Goal: Book appointment/travel/reservation

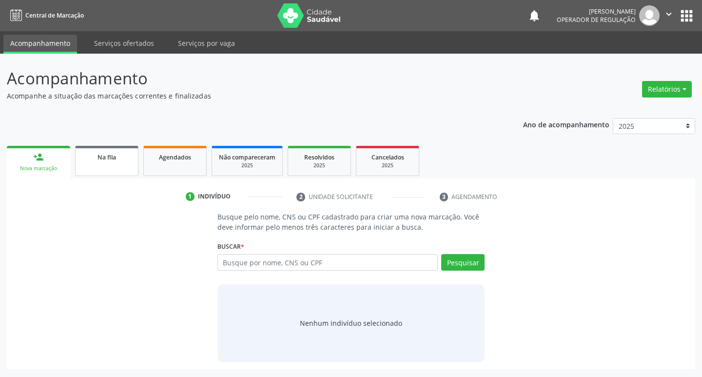
click at [131, 155] on link "Na fila" at bounding box center [106, 161] width 63 height 30
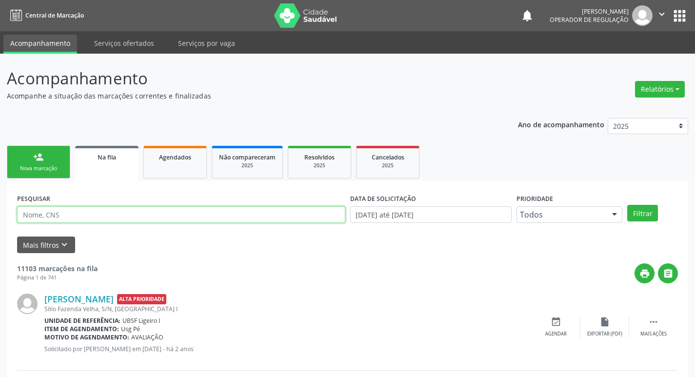
click at [100, 211] on input "text" at bounding box center [181, 214] width 328 height 17
type input "707404083995775"
click at [627, 205] on button "Filtrar" at bounding box center [642, 213] width 31 height 17
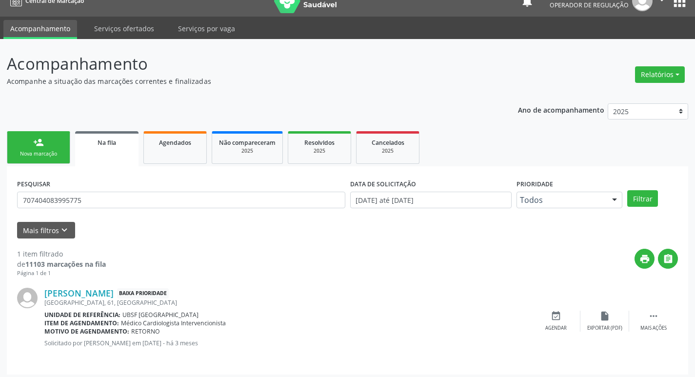
scroll to position [19, 0]
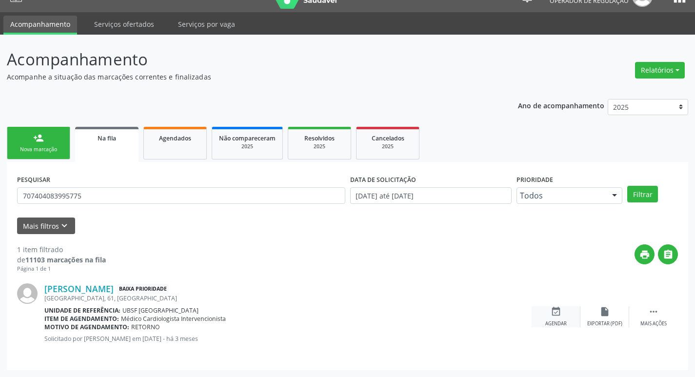
click at [553, 309] on icon "event_available" at bounding box center [556, 311] width 11 height 11
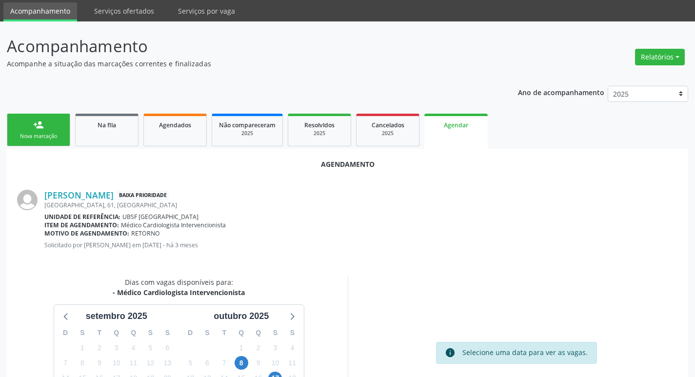
scroll to position [131, 0]
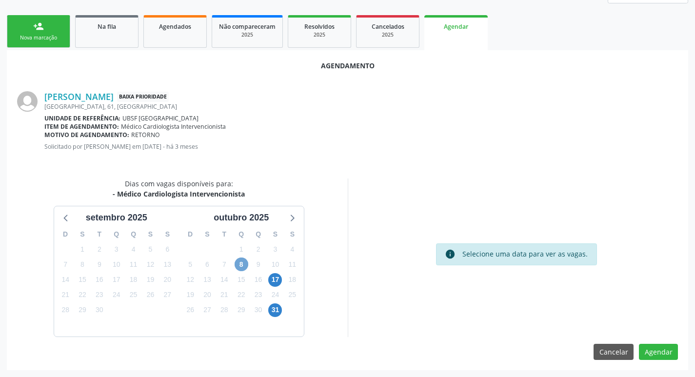
click at [243, 267] on span "8" at bounding box center [242, 264] width 14 height 14
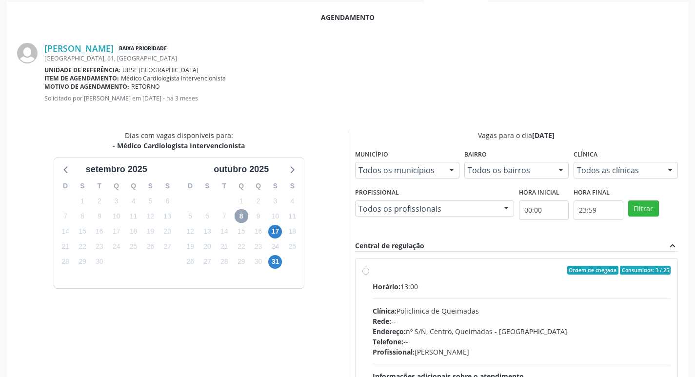
scroll to position [272, 0]
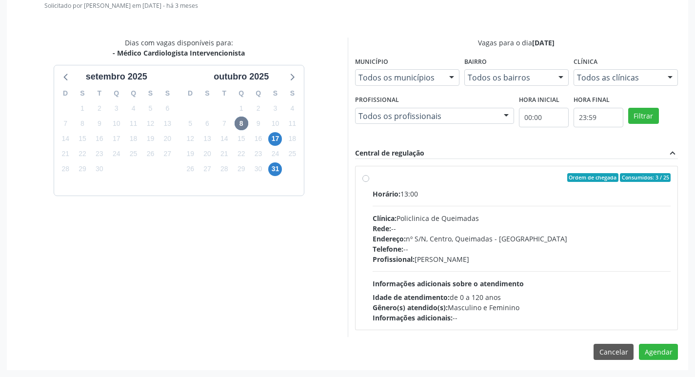
click at [523, 171] on div "Ordem de chegada Consumidos: 3 / 25 Horário: 13:00 Clínica: Policlinica de Quei…" at bounding box center [517, 247] width 322 height 163
radio input "true"
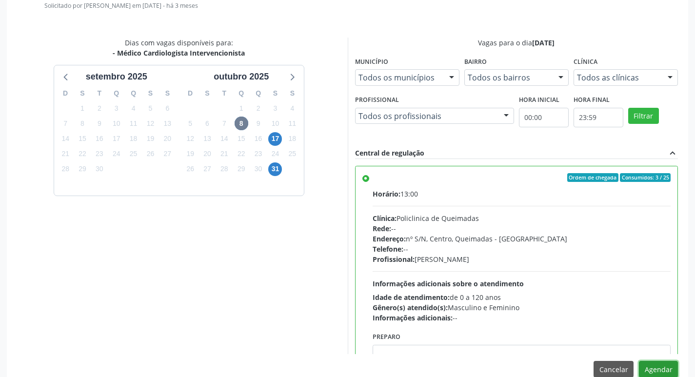
click at [668, 369] on button "Agendar" at bounding box center [658, 369] width 39 height 17
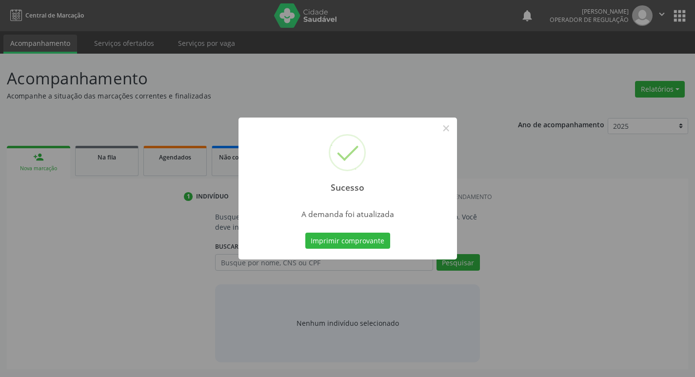
scroll to position [0, 0]
click at [372, 239] on button "Imprimir comprovante" at bounding box center [351, 241] width 85 height 17
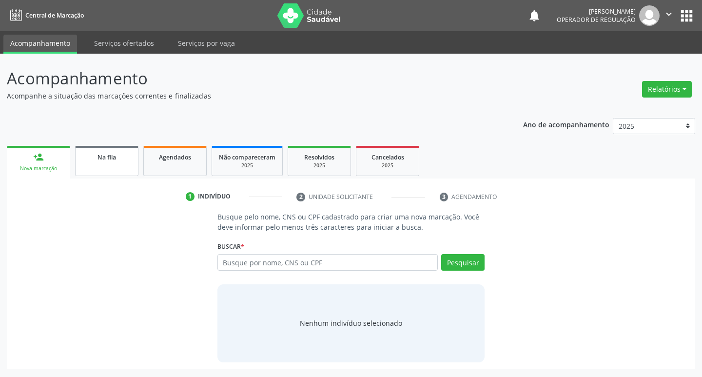
drag, startPoint x: 104, startPoint y: 144, endPoint x: 111, endPoint y: 149, distance: 8.8
click at [104, 144] on ul "person_add Nova marcação Na fila Agendados Não compareceram 2025 Resolvidos 202…" at bounding box center [351, 160] width 689 height 35
click at [111, 149] on link "Na fila" at bounding box center [106, 161] width 63 height 30
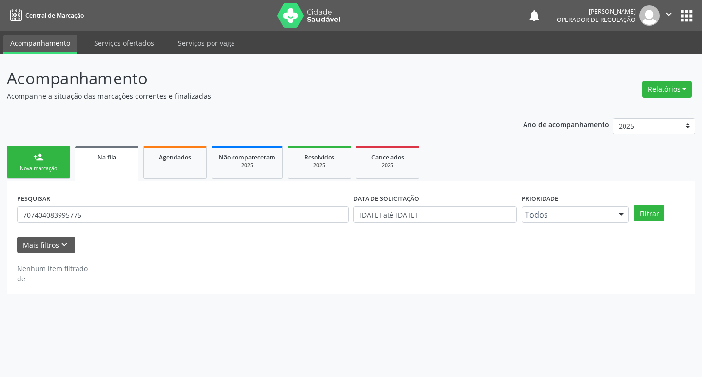
click at [170, 252] on div "Mais filtros keyboard_arrow_down" at bounding box center [351, 245] width 673 height 17
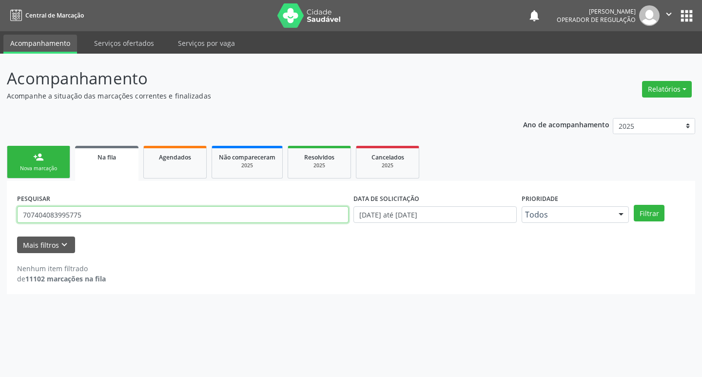
click at [139, 214] on input "707404083995775" at bounding box center [183, 214] width 332 height 17
click at [140, 214] on input "707404083995775" at bounding box center [183, 214] width 332 height 17
type input "700801444975185"
click at [634, 205] on button "Filtrar" at bounding box center [649, 213] width 31 height 17
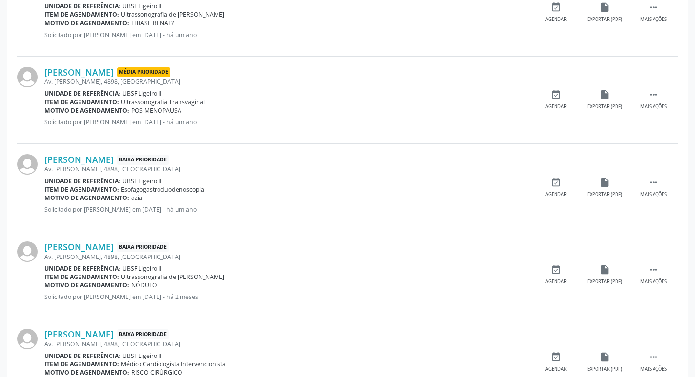
scroll to position [631, 0]
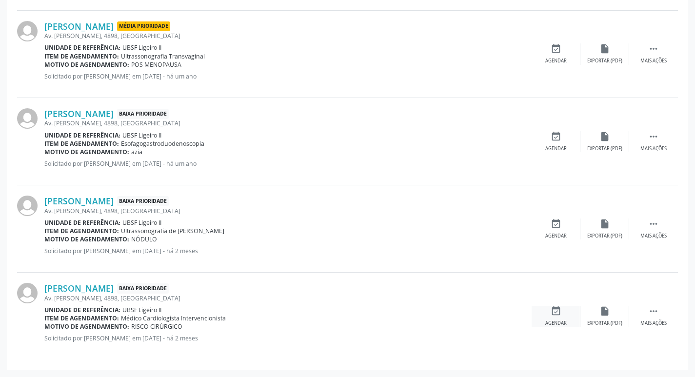
click at [565, 317] on div "event_available Agendar" at bounding box center [556, 316] width 49 height 21
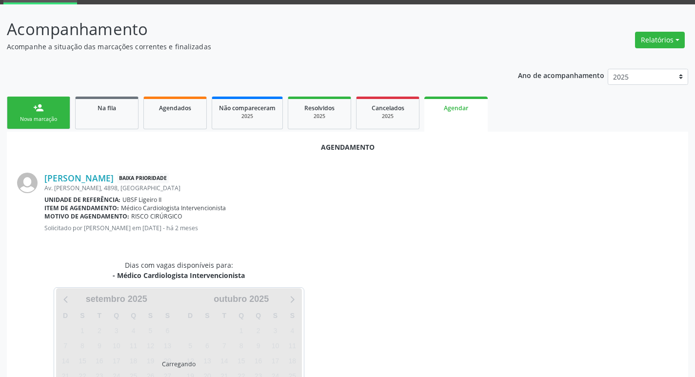
scroll to position [108, 0]
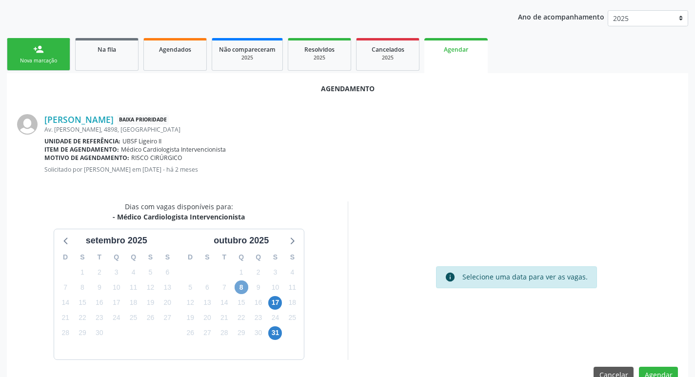
click at [248, 285] on span "8" at bounding box center [242, 287] width 14 height 14
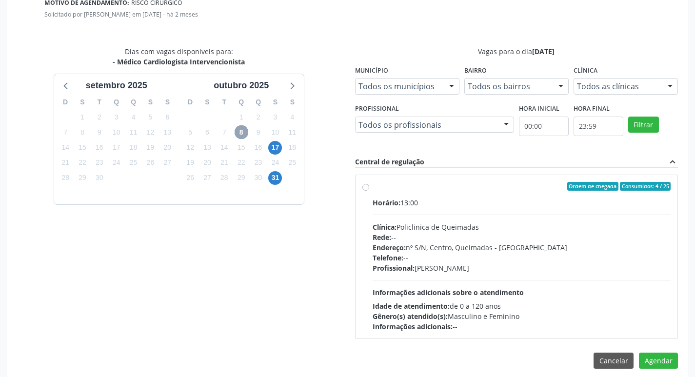
scroll to position [272, 0]
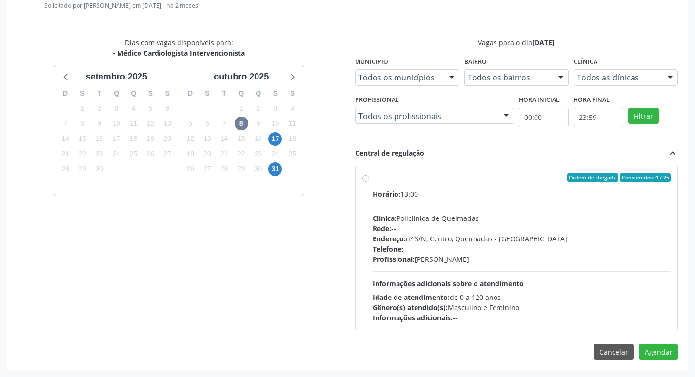
drag, startPoint x: 516, startPoint y: 192, endPoint x: 583, endPoint y: 251, distance: 88.8
click at [516, 193] on div "Horário: 13:00" at bounding box center [522, 194] width 298 height 10
click at [369, 182] on input "Ordem de chegada Consumidos: 4 / 25 Horário: 13:00 Clínica: Policlinica de Quei…" at bounding box center [365, 177] width 7 height 9
radio input "true"
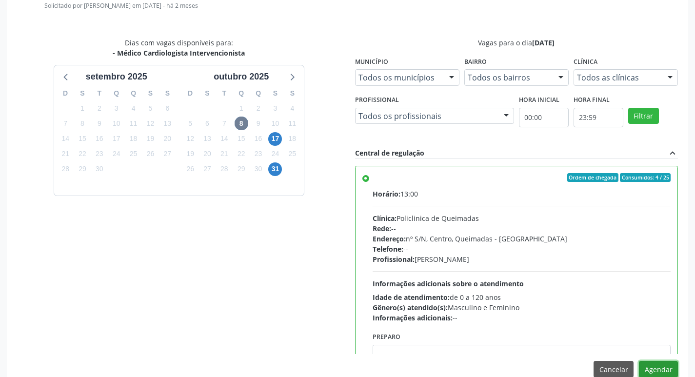
click at [652, 369] on button "Agendar" at bounding box center [658, 369] width 39 height 17
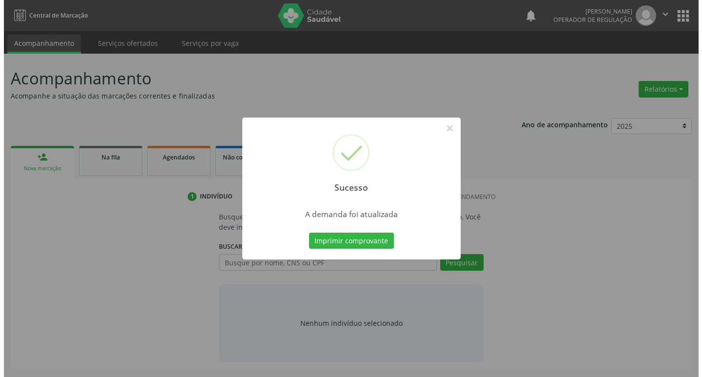
scroll to position [0, 0]
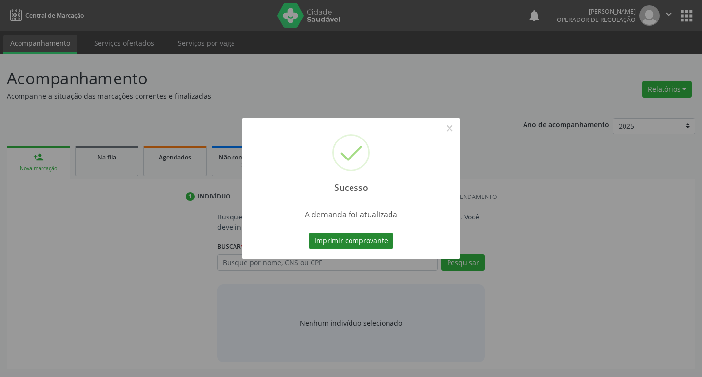
click at [359, 236] on button "Imprimir comprovante" at bounding box center [351, 241] width 85 height 17
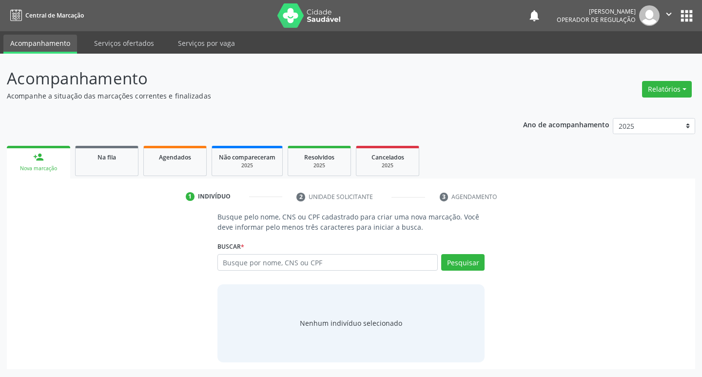
click at [686, 13] on button "apps" at bounding box center [686, 15] width 17 height 17
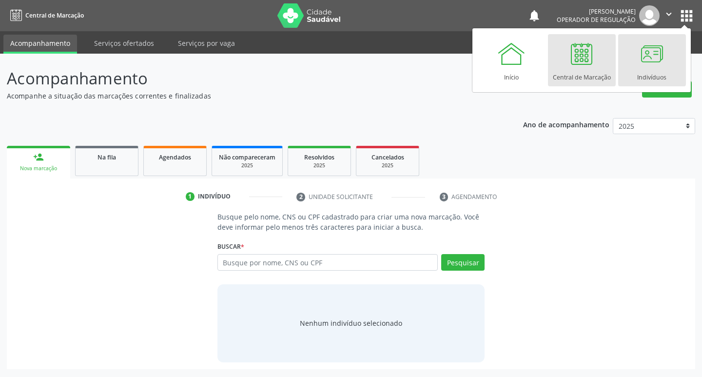
click at [663, 61] on div at bounding box center [651, 53] width 29 height 29
